Goal: Task Accomplishment & Management: Use online tool/utility

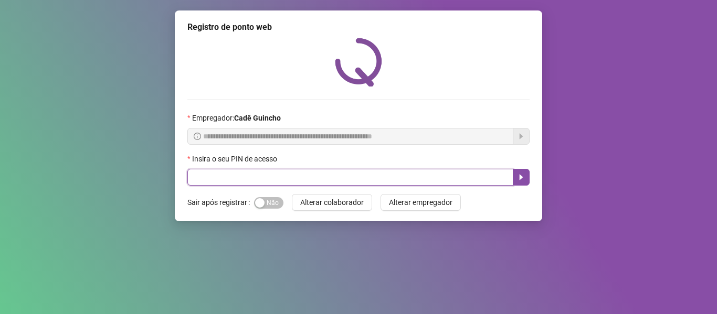
click at [269, 175] on input "text" at bounding box center [350, 177] width 326 height 17
type input "*****"
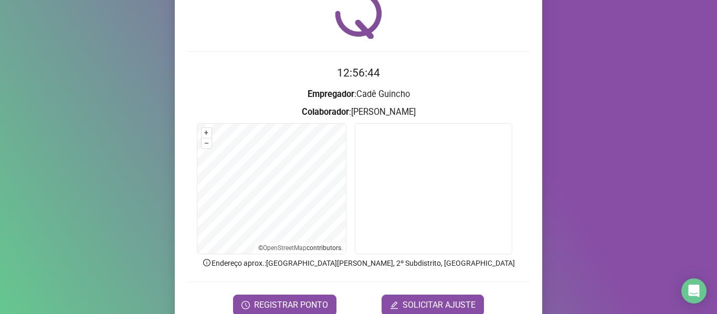
scroll to position [96, 0]
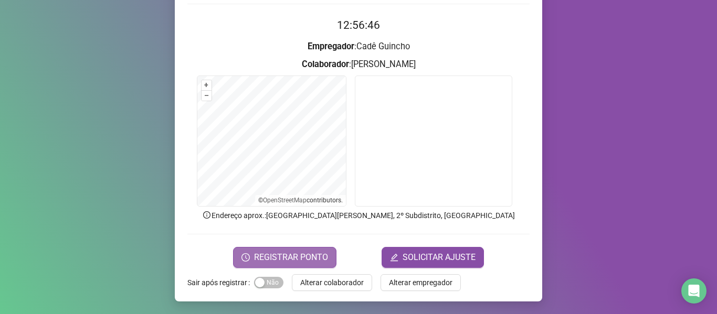
click at [297, 258] on span "REGISTRAR PONTO" at bounding box center [291, 257] width 74 height 13
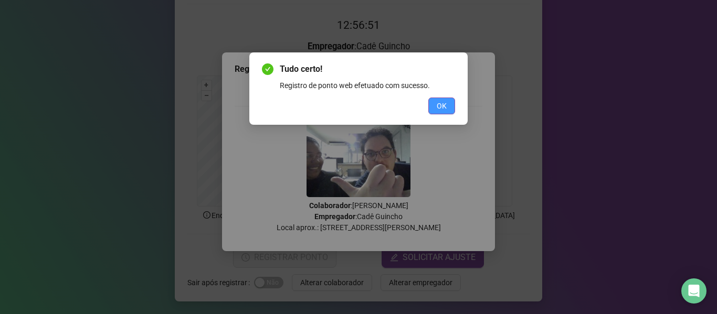
click at [442, 109] on span "OK" at bounding box center [442, 106] width 10 height 12
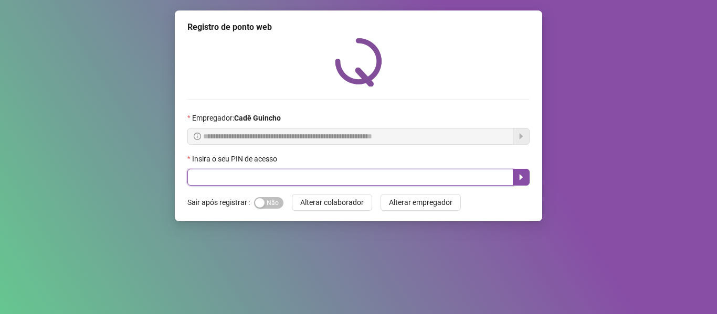
click at [332, 181] on input "text" at bounding box center [350, 177] width 326 height 17
type input "*****"
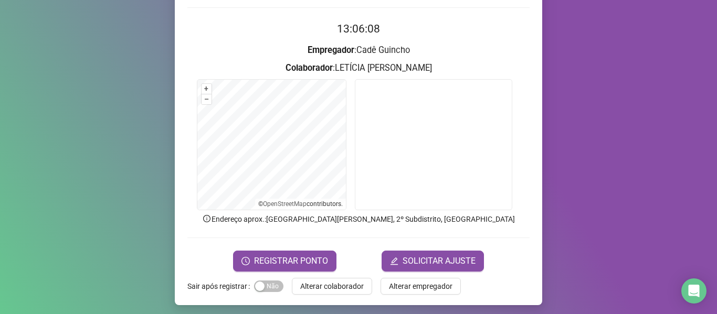
scroll to position [96, 0]
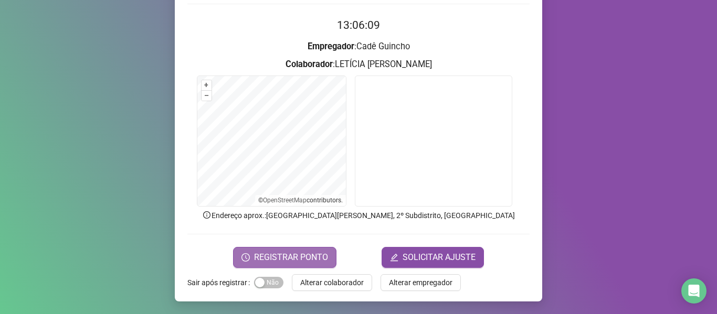
click at [264, 257] on span "REGISTRAR PONTO" at bounding box center [291, 257] width 74 height 13
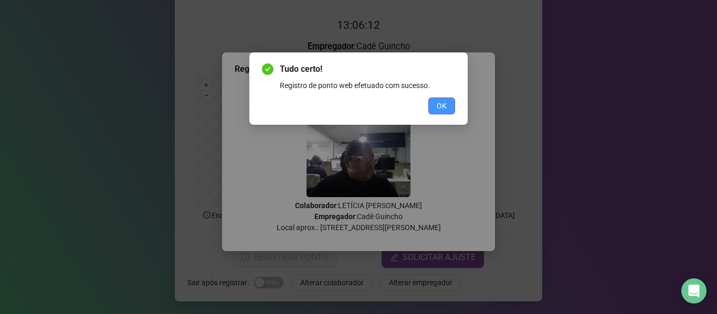
click at [440, 107] on span "OK" at bounding box center [442, 106] width 10 height 12
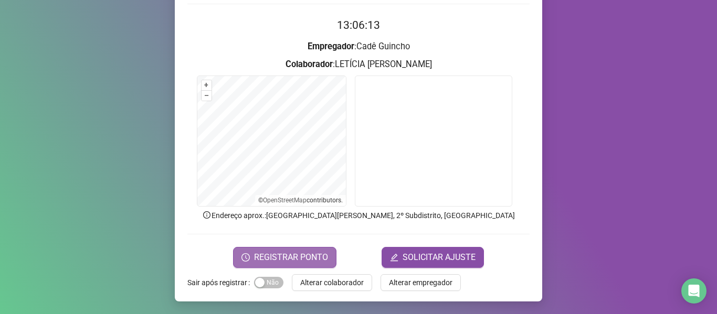
click at [267, 253] on span "REGISTRAR PONTO" at bounding box center [291, 257] width 74 height 13
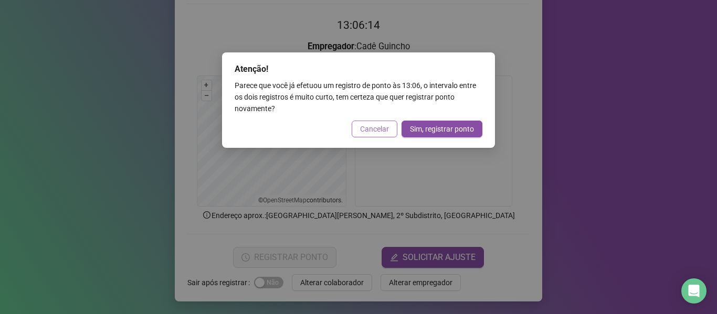
click at [374, 128] on span "Cancelar" at bounding box center [374, 129] width 29 height 12
